Goal: Find specific page/section: Find specific page/section

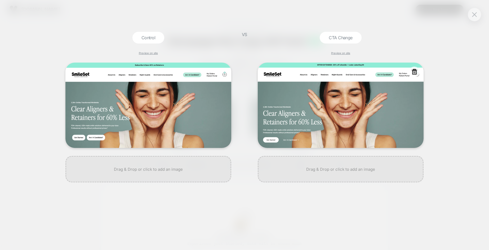
click at [296, 129] on img at bounding box center [341, 104] width 166 height 85
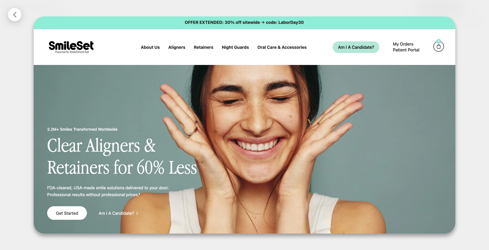
click at [136, 6] on div at bounding box center [244, 125] width 489 height 250
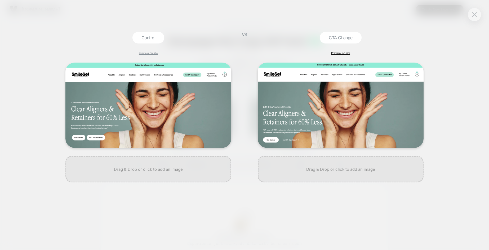
click at [336, 53] on link "Preview on site" at bounding box center [340, 52] width 19 height 3
click at [452, 41] on div "Control Preview on site VS CTA Change Preview on site" at bounding box center [244, 125] width 489 height 250
click at [438, 68] on div "Control Preview on site VS CTA Change Preview on site" at bounding box center [244, 125] width 489 height 250
click at [476, 13] on img at bounding box center [474, 14] width 5 height 4
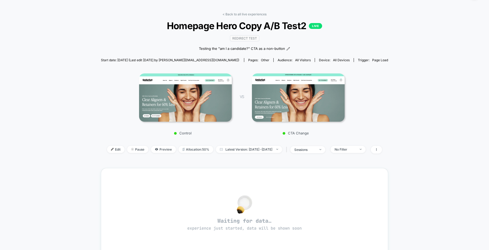
scroll to position [12, 0]
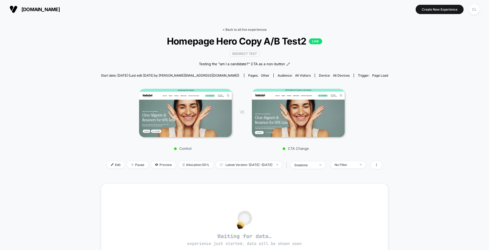
click at [237, 29] on link "< Back to all live experiences" at bounding box center [244, 30] width 44 height 4
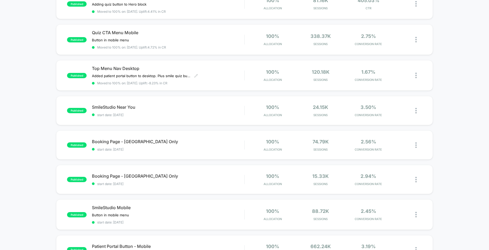
scroll to position [199, 0]
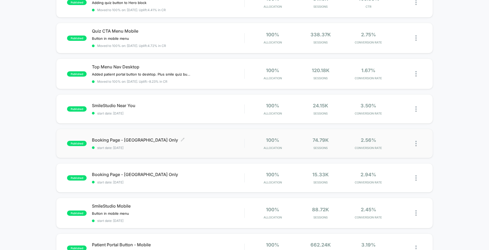
click at [148, 144] on div "Booking Page - [GEOGRAPHIC_DATA] Only Click to edit experience details Click to…" at bounding box center [168, 143] width 152 height 12
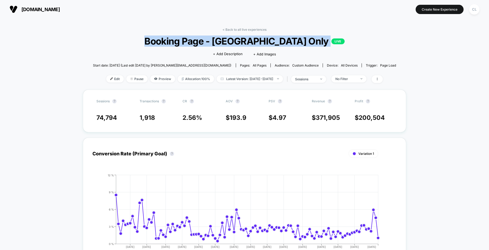
drag, startPoint x: 173, startPoint y: 45, endPoint x: 303, endPoint y: 44, distance: 130.2
click at [303, 44] on span "Booking Page - [GEOGRAPHIC_DATA] Only LIVE" at bounding box center [244, 40] width 273 height 11
click at [119, 42] on span "Booking Page - [GEOGRAPHIC_DATA] Only LIVE" at bounding box center [244, 40] width 273 height 11
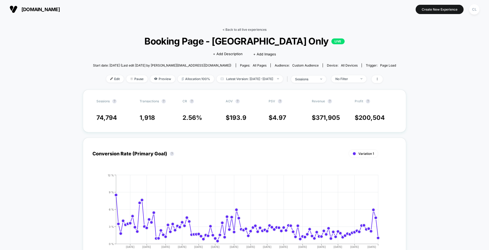
click at [232, 29] on link "< Back to all live experiences" at bounding box center [244, 30] width 44 height 4
